Goal: Information Seeking & Learning: Learn about a topic

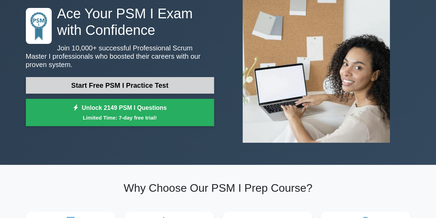
click at [110, 87] on link "Start Free PSM I Practice Test" at bounding box center [120, 85] width 188 height 17
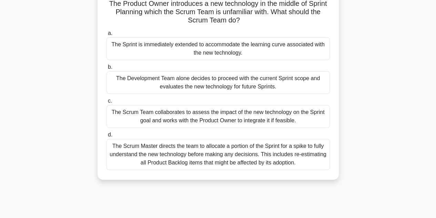
scroll to position [51, 0]
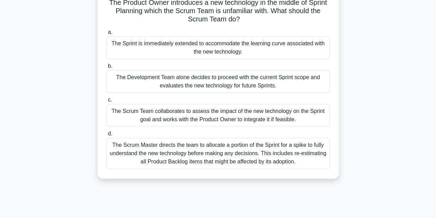
click at [235, 152] on div "The Scrum Master directs the team to allocate a portion of the Sprint for a spi…" at bounding box center [218, 153] width 223 height 31
click at [107, 136] on input "d. The Scrum Master directs the team to allocate a portion of the Sprint for a …" at bounding box center [107, 133] width 0 height 4
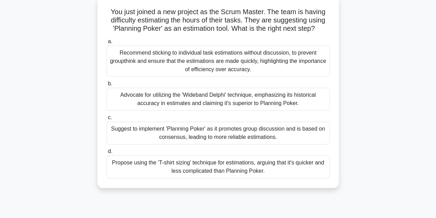
scroll to position [43, 0]
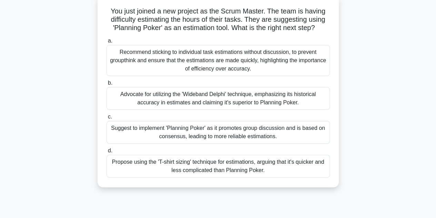
click at [209, 166] on div "Propose using the 'T-shirt sizing' technique for estimations, arguing that it's…" at bounding box center [218, 165] width 223 height 23
click at [107, 153] on input "d. Propose using the 'T-shirt sizing' technique for estimations, arguing that i…" at bounding box center [107, 150] width 0 height 4
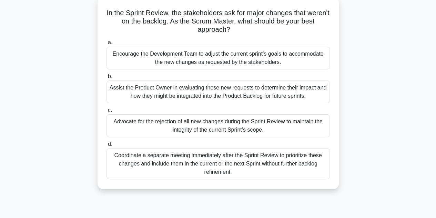
scroll to position [42, 0]
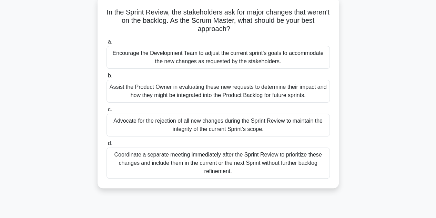
click at [190, 100] on div "Assist the Product Owner in evaluating these new requests to determine their im…" at bounding box center [218, 91] width 223 height 23
click at [107, 78] on input "b. Assist the Product Owner in evaluating these new requests to determine their…" at bounding box center [107, 75] width 0 height 4
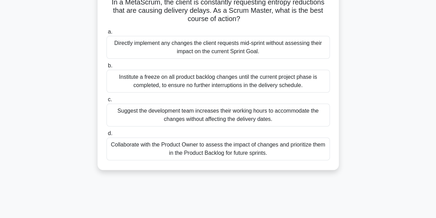
scroll to position [52, 0]
click at [211, 152] on div "Collaborate with the Product Owner to assess the impact of changes and prioriti…" at bounding box center [218, 148] width 223 height 23
click at [107, 135] on input "d. Collaborate with the Product Owner to assess the impact of changes and prior…" at bounding box center [107, 132] width 0 height 4
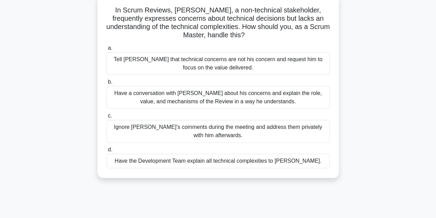
scroll to position [44, 0]
click at [240, 100] on div "Have a conversation with David about his concerns and explain the role, value, …" at bounding box center [218, 96] width 223 height 23
click at [107, 84] on input "b. Have a conversation with David about his concerns and explain the role, valu…" at bounding box center [107, 81] width 0 height 4
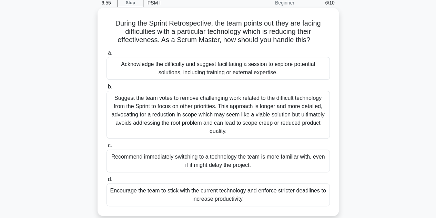
scroll to position [30, 0]
click at [224, 76] on div "Acknowledge the difficulty and suggest facilitating a session to explore potent…" at bounding box center [218, 68] width 223 height 23
click at [107, 56] on input "a. Acknowledge the difficulty and suggest facilitating a session to explore pot…" at bounding box center [107, 53] width 0 height 4
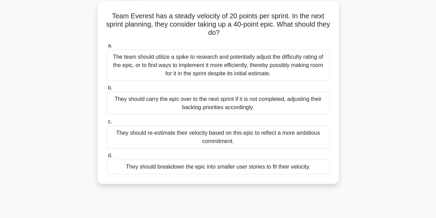
scroll to position [39, 0]
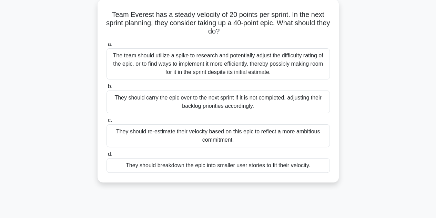
click at [232, 135] on div "They should re-estimate their velocity based on this epic to reflect a more amb…" at bounding box center [218, 135] width 223 height 23
click at [107, 122] on input "c. They should re-estimate their velocity based on this epic to reflect a more …" at bounding box center [107, 120] width 0 height 4
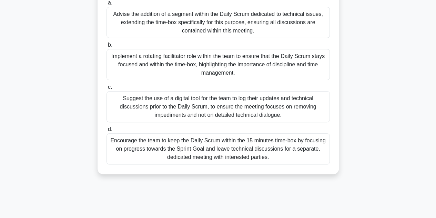
scroll to position [81, 0]
click at [216, 158] on div "Encourage the team to keep the Daily Scrum within the 15 minutes time-box by fo…" at bounding box center [218, 147] width 223 height 31
click at [107, 131] on input "d. Encourage the team to keep the Daily Scrum within the 15 minutes time-box by…" at bounding box center [107, 128] width 0 height 4
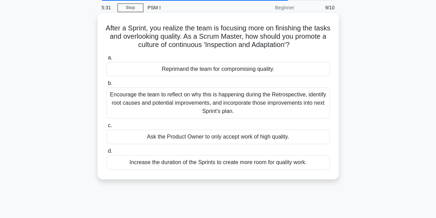
scroll to position [29, 0]
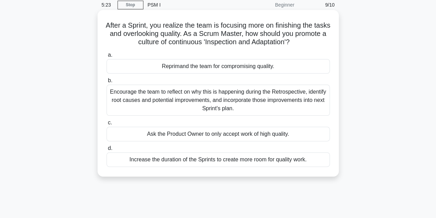
click at [225, 102] on div "Encourage the team to reflect on why this is happening during the Retrospective…" at bounding box center [218, 99] width 223 height 31
click at [107, 83] on input "b. Encourage the team to reflect on why this is happening during the Retrospect…" at bounding box center [107, 80] width 0 height 4
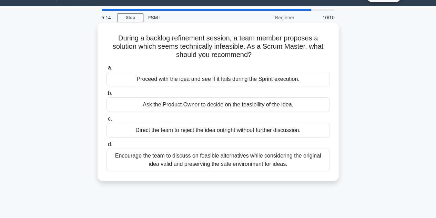
scroll to position [16, 0]
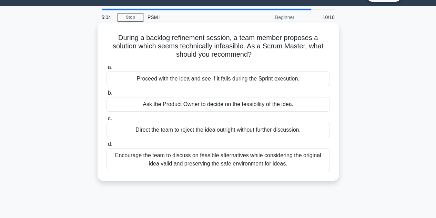
click at [247, 162] on div "Encourage the team to discuss on feasible alternatives while considering the or…" at bounding box center [218, 159] width 223 height 23
click at [107, 146] on input "d. Encourage the team to discuss on feasible alternatives while considering the…" at bounding box center [107, 144] width 0 height 4
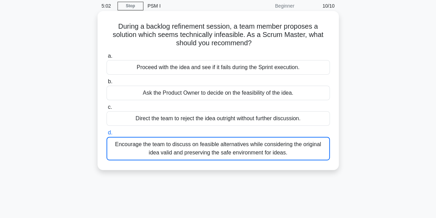
scroll to position [29, 0]
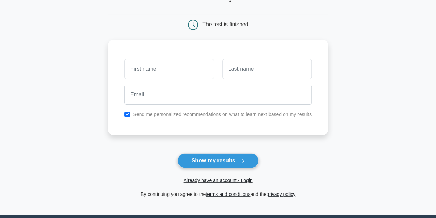
scroll to position [58, 0]
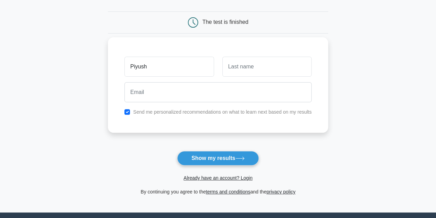
type input "Piyush"
type input "Mishra"
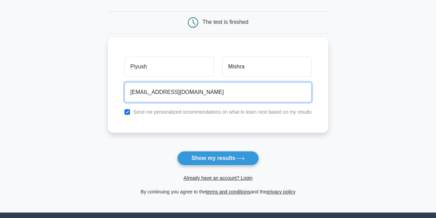
type input "mishrapiyushb@gmail.com"
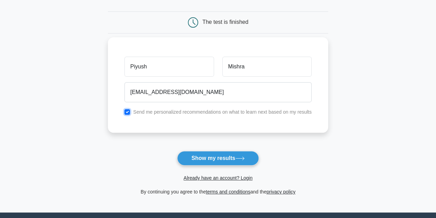
click at [128, 110] on input "checkbox" at bounding box center [127, 112] width 6 height 6
checkbox input "false"
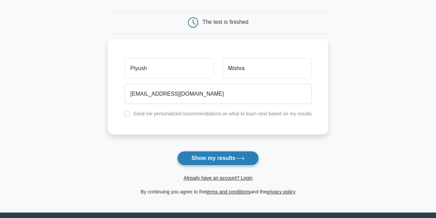
click at [222, 163] on button "Show my results" at bounding box center [217, 158] width 81 height 14
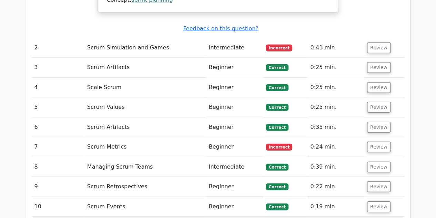
scroll to position [952, 0]
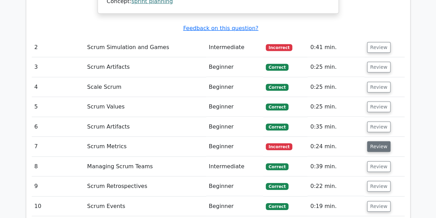
click at [380, 141] on button "Review" at bounding box center [378, 146] width 23 height 11
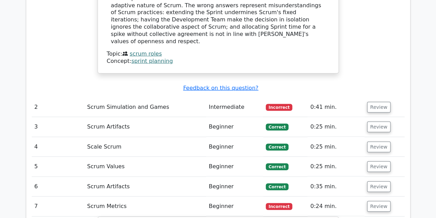
scroll to position [892, 0]
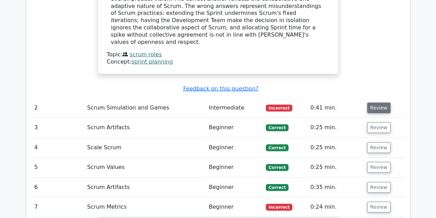
click at [376, 102] on button "Review" at bounding box center [378, 107] width 23 height 11
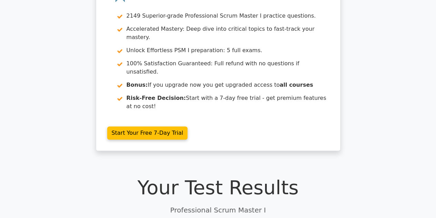
scroll to position [0, 0]
